Goal: Obtain resource: Download file/media

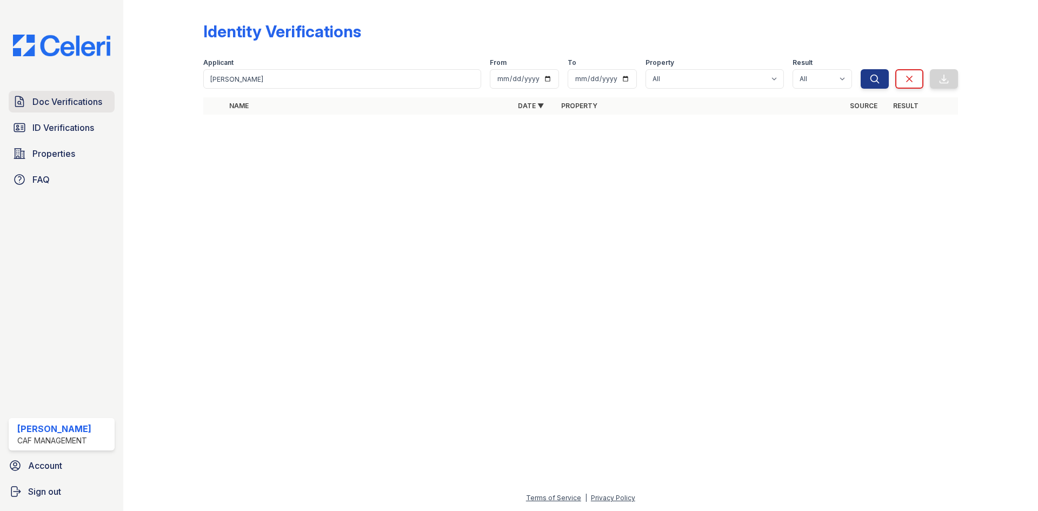
click at [59, 95] on span "Doc Verifications" at bounding box center [67, 101] width 70 height 13
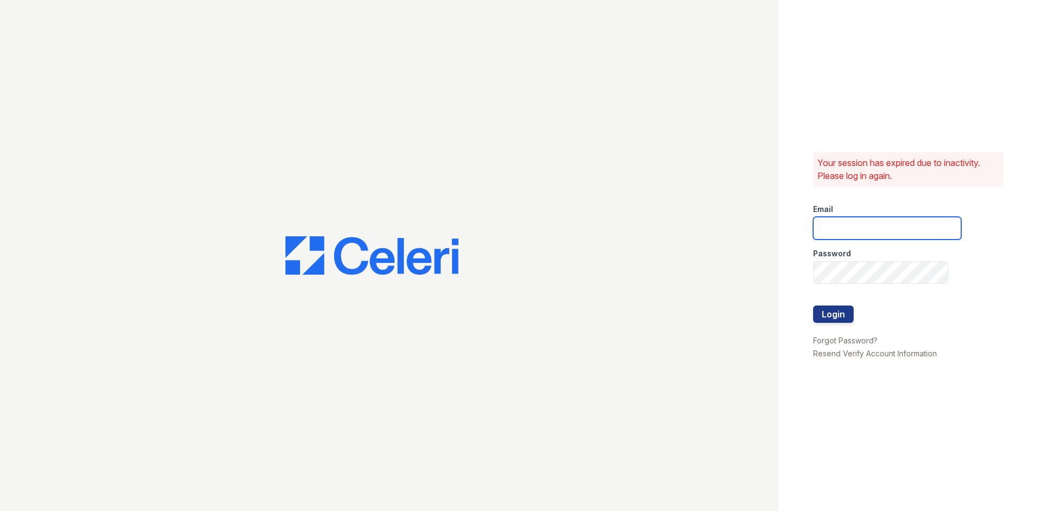
type input "[DOMAIN_NAME][EMAIL_ADDRESS][DOMAIN_NAME]"
click at [838, 312] on button "Login" at bounding box center [833, 313] width 41 height 17
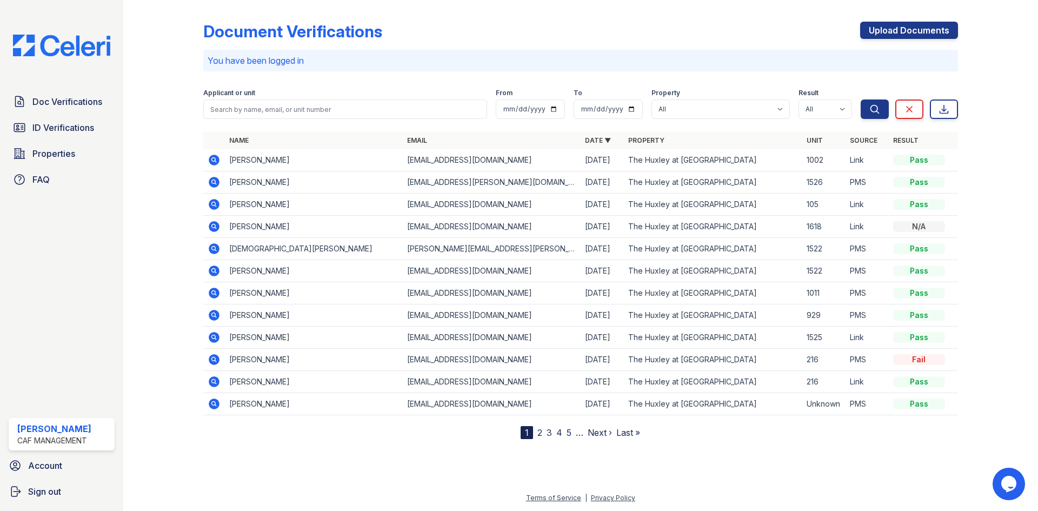
click at [217, 163] on icon at bounding box center [214, 160] width 11 height 11
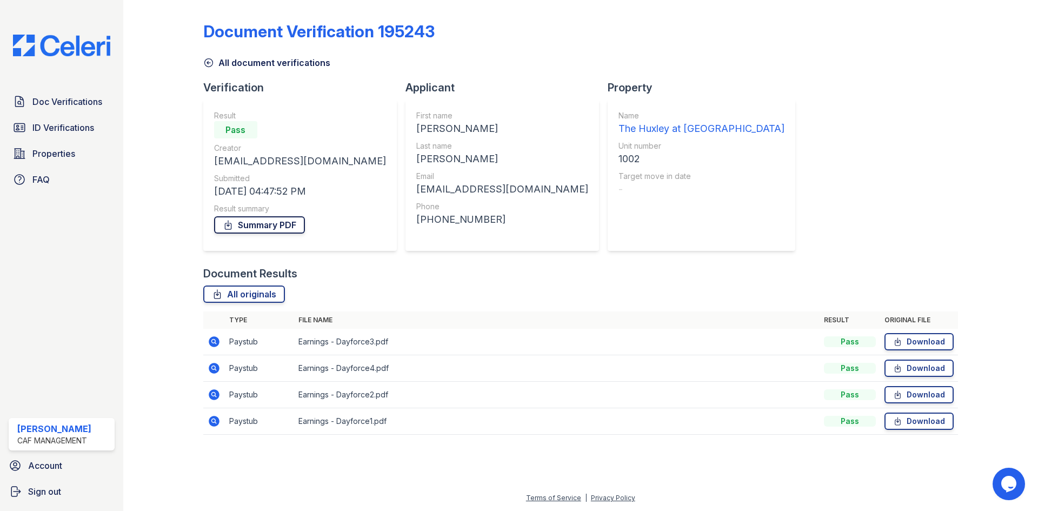
click at [271, 228] on link "Summary PDF" at bounding box center [259, 224] width 91 height 17
click at [74, 123] on span "ID Verifications" at bounding box center [63, 127] width 62 height 13
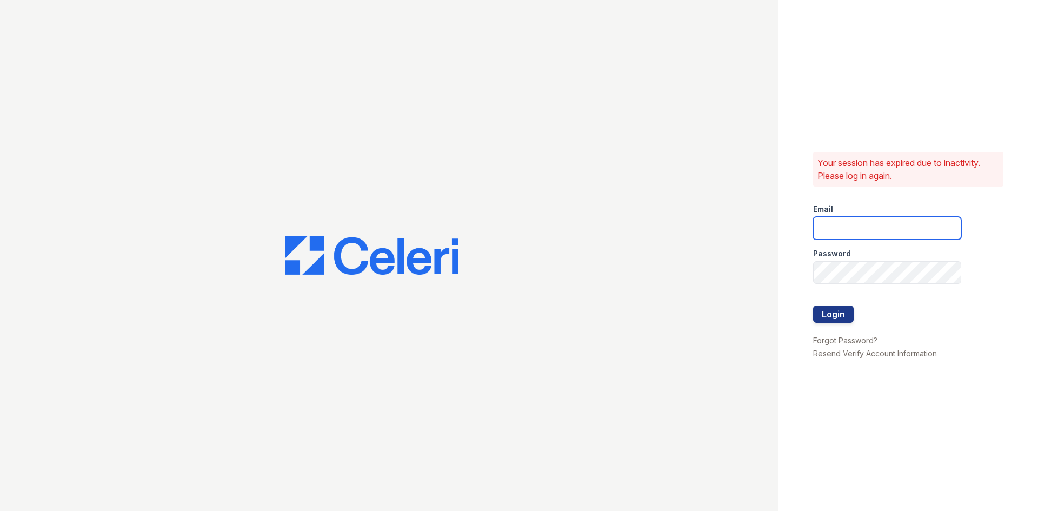
type input "huxley.pm@cafmanagement.com"
click at [842, 315] on button "Login" at bounding box center [833, 313] width 41 height 17
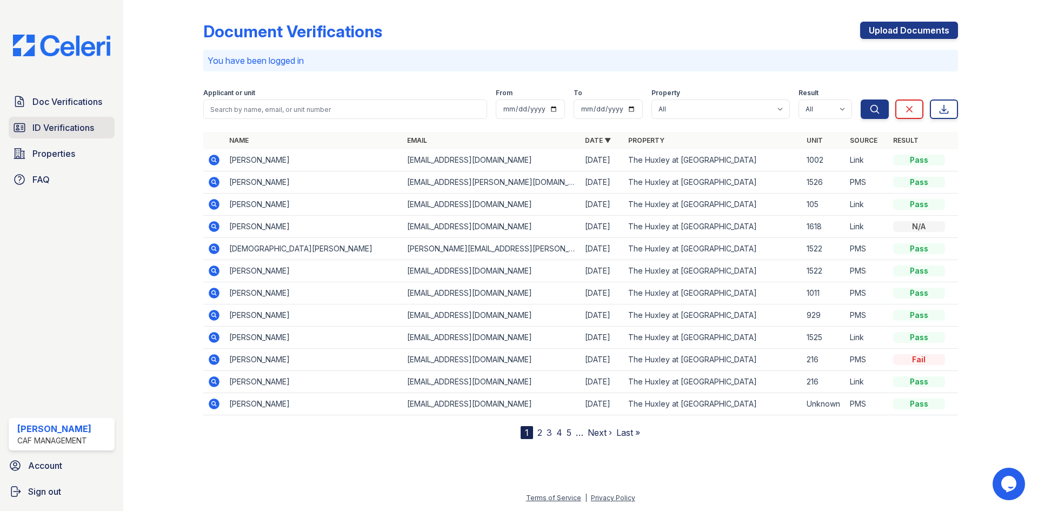
click at [61, 126] on span "ID Verifications" at bounding box center [63, 127] width 62 height 13
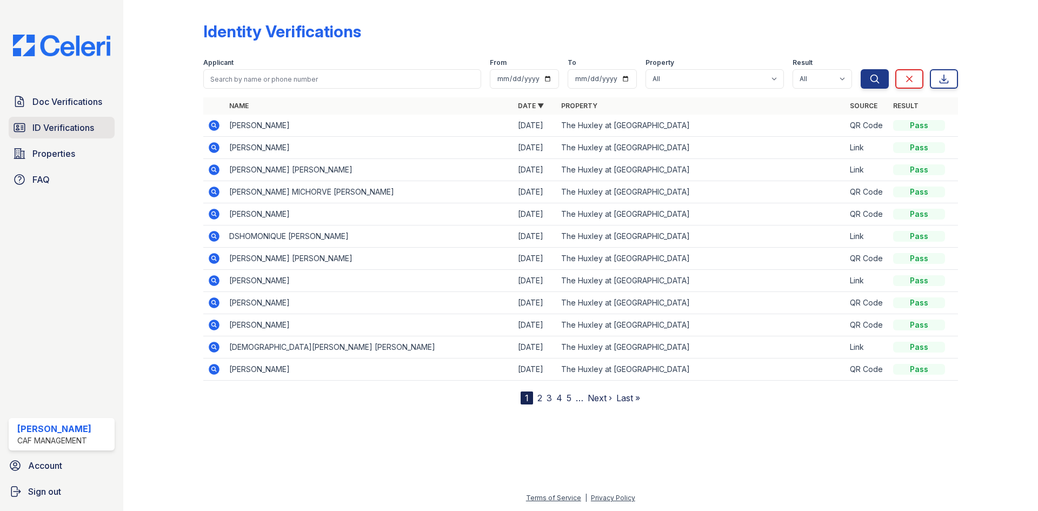
click at [71, 122] on span "ID Verifications" at bounding box center [63, 127] width 62 height 13
